Goal: Find specific page/section

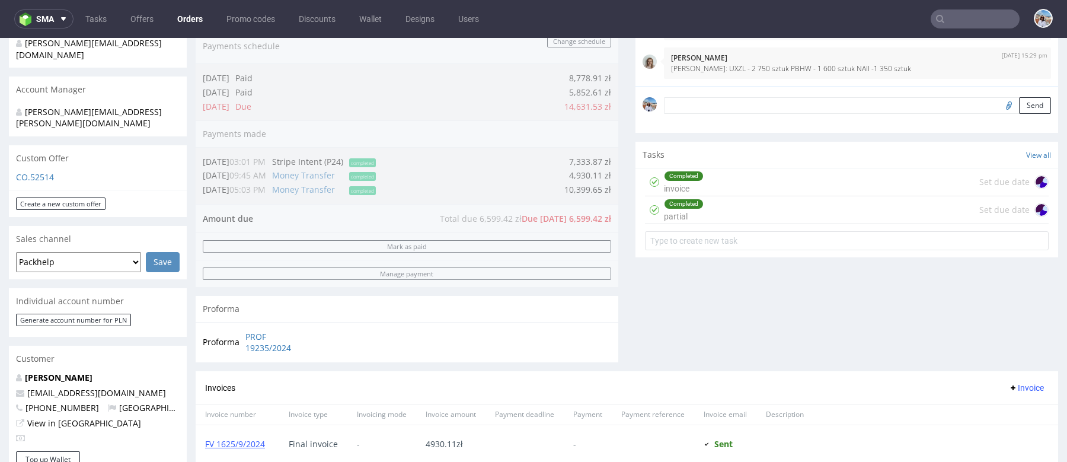
scroll to position [454, 0]
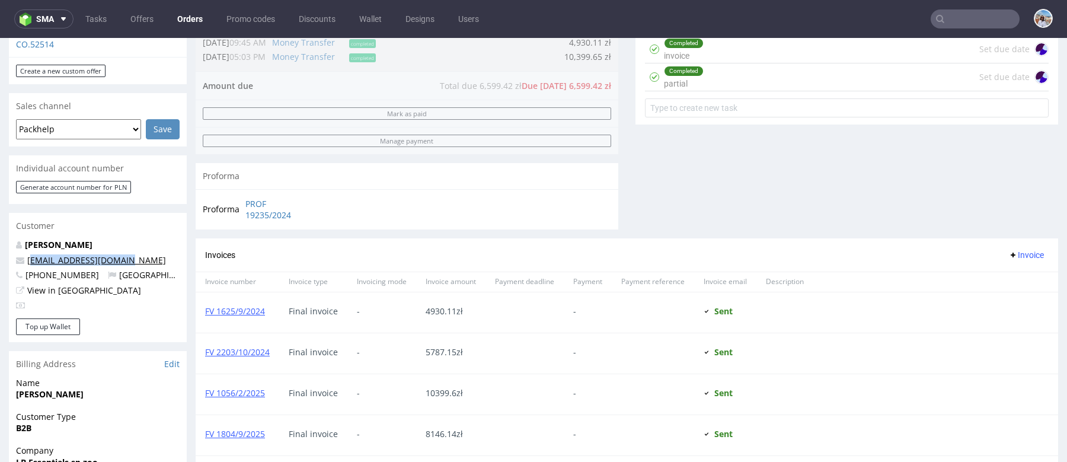
drag, startPoint x: 144, startPoint y: 239, endPoint x: 31, endPoint y: 241, distance: 112.1
click at [31, 254] on p "[EMAIL_ADDRESS][DOMAIN_NAME]" at bounding box center [98, 260] width 164 height 12
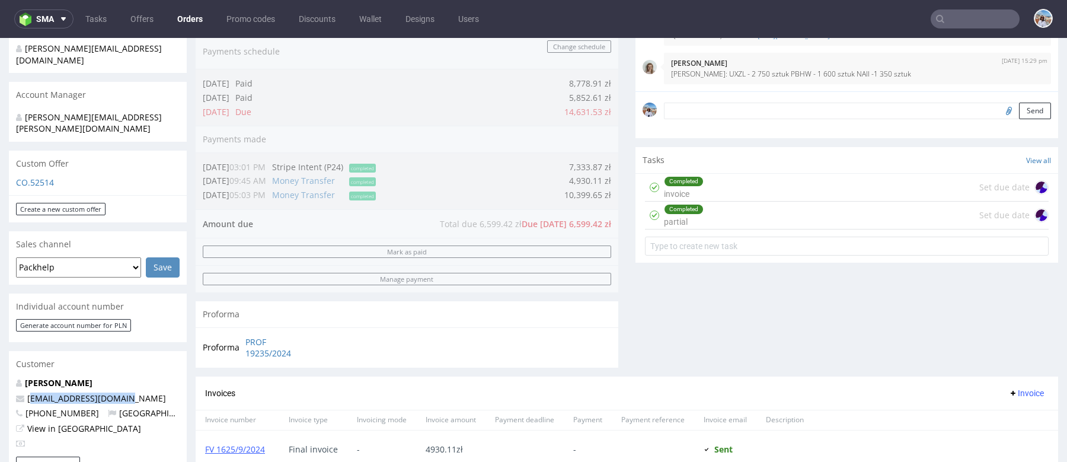
scroll to position [321, 0]
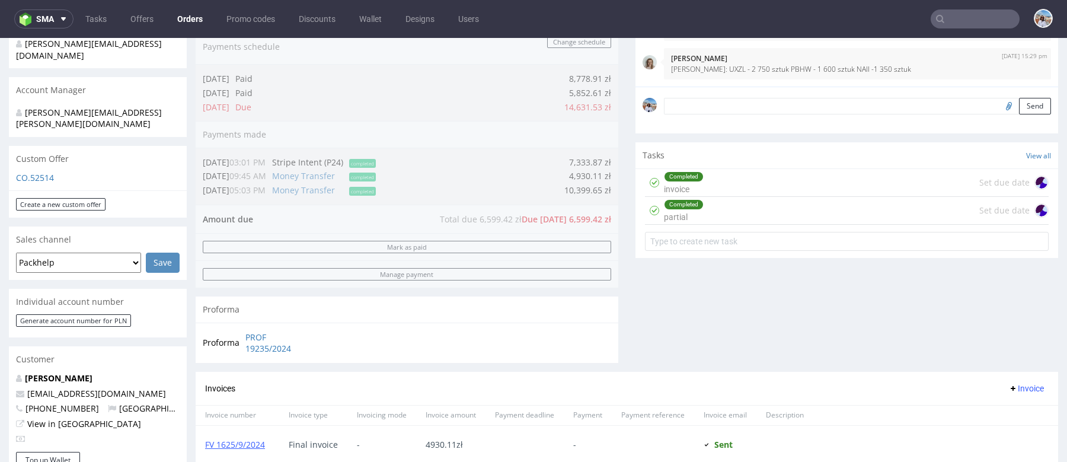
click at [127, 388] on p "[EMAIL_ADDRESS][DOMAIN_NAME]" at bounding box center [98, 394] width 164 height 12
drag, startPoint x: 128, startPoint y: 373, endPoint x: 58, endPoint y: 372, distance: 70.0
click at [58, 388] on p "[EMAIL_ADDRESS][DOMAIN_NAME]" at bounding box center [98, 394] width 164 height 12
copy link "@[DOMAIN_NAME]"
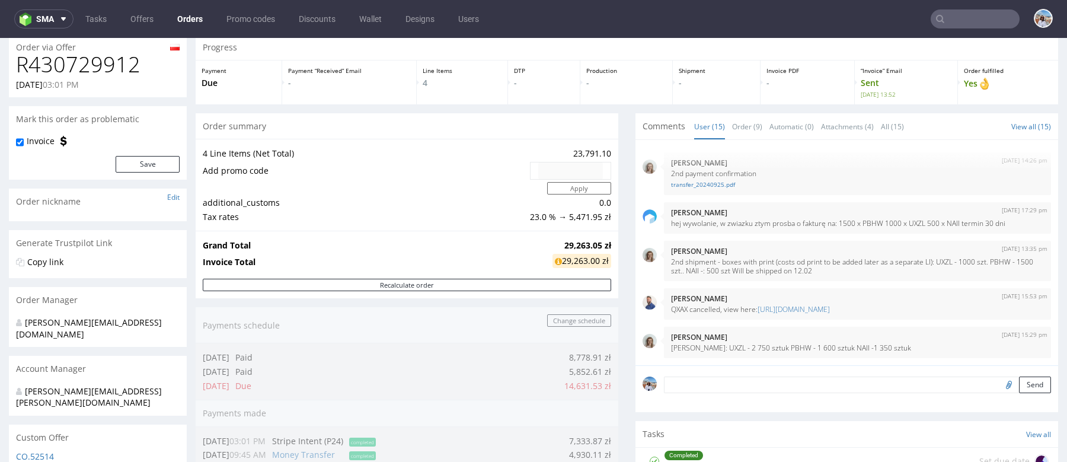
scroll to position [0, 0]
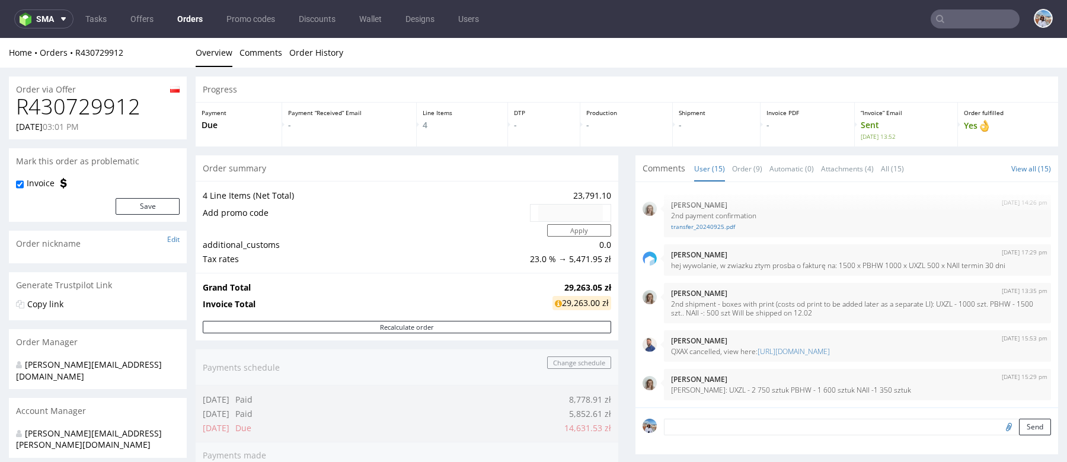
click at [941, 31] on nav "sma Tasks Offers Orders Promo codes Discounts Wallet Designs Users" at bounding box center [533, 19] width 1067 height 38
click at [945, 23] on input "text" at bounding box center [975, 18] width 89 height 19
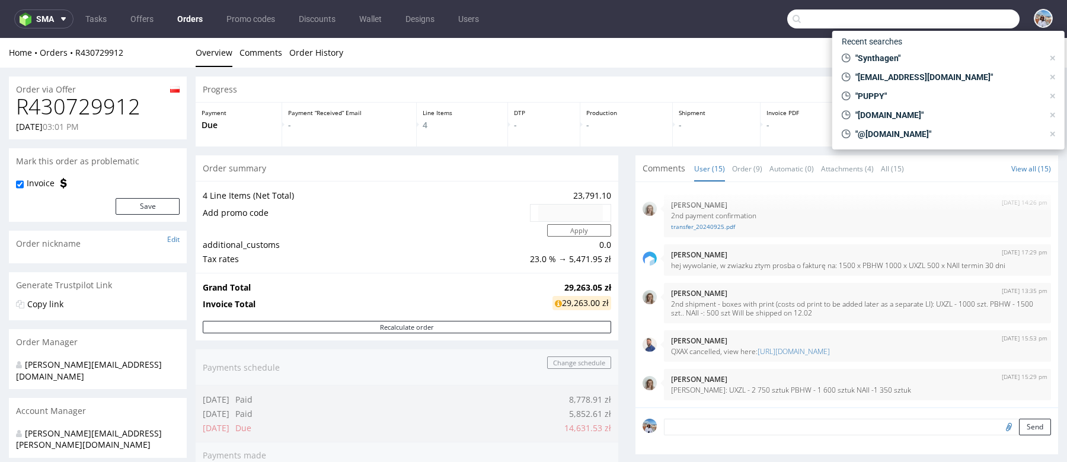
paste input "@[DOMAIN_NAME]"
type input "@[DOMAIN_NAME]"
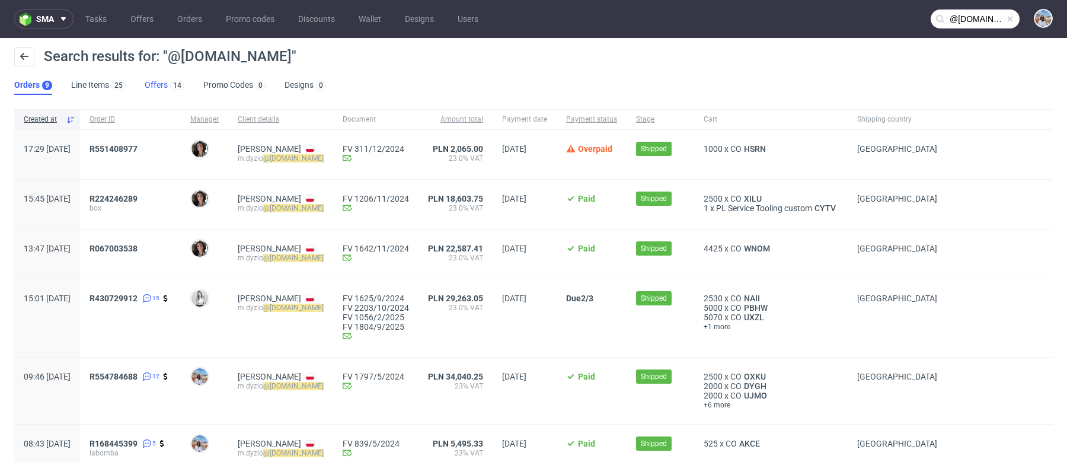
click at [162, 83] on link "Offers 14" at bounding box center [165, 85] width 40 height 19
